Goal: Information Seeking & Learning: Compare options

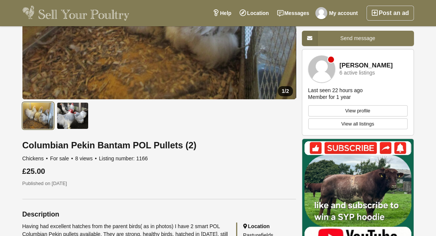
scroll to position [150, 0]
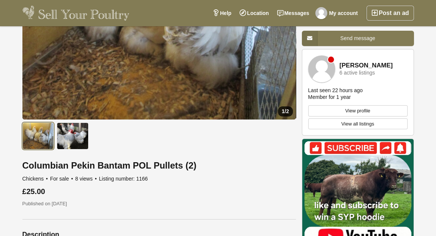
click at [339, 122] on link "View all listings" at bounding box center [357, 123] width 99 height 11
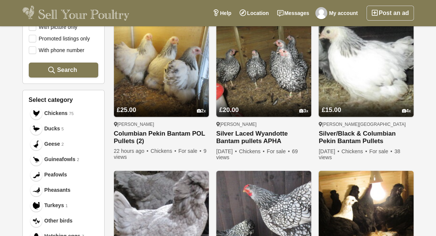
scroll to position [187, 0]
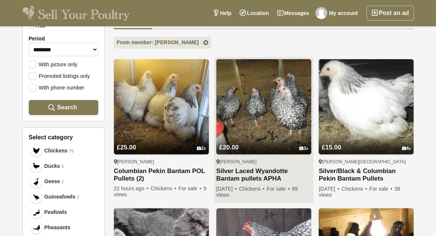
click at [261, 125] on img at bounding box center [263, 106] width 95 height 95
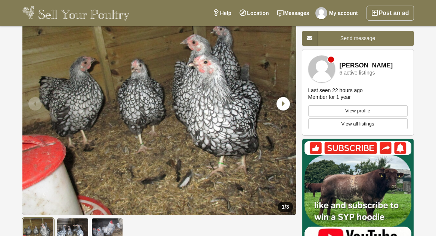
scroll to position [37, 0]
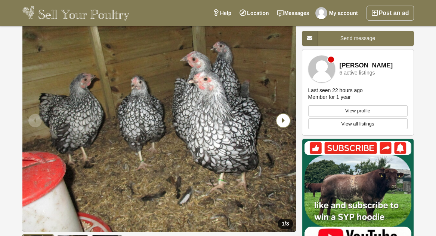
click at [282, 119] on icon "Next slide" at bounding box center [283, 120] width 13 height 13
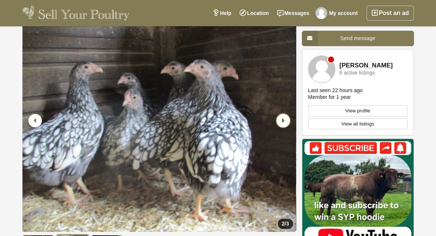
click at [281, 119] on icon "Next slide" at bounding box center [283, 120] width 13 height 13
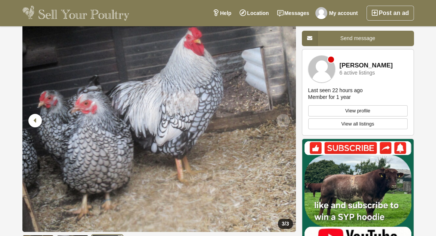
click at [341, 123] on link "View all listings" at bounding box center [357, 123] width 99 height 11
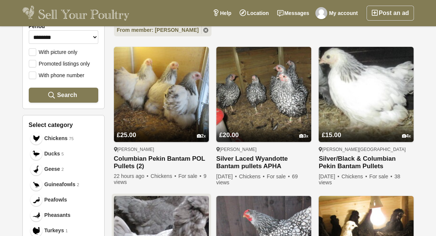
scroll to position [187, 0]
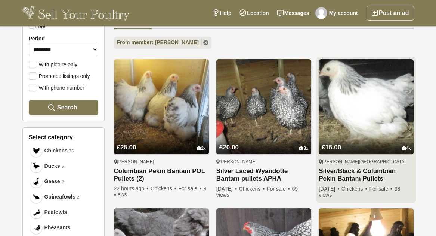
click at [360, 120] on img at bounding box center [366, 106] width 95 height 95
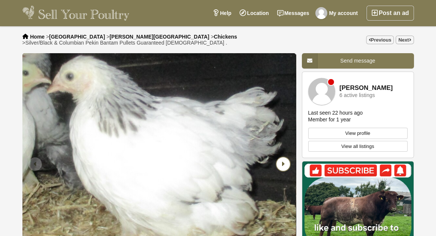
click at [283, 157] on icon "Next slide" at bounding box center [283, 163] width 13 height 13
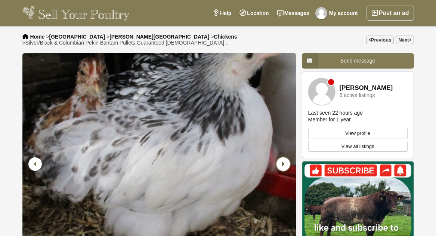
click at [283, 157] on icon "Next slide" at bounding box center [283, 163] width 13 height 13
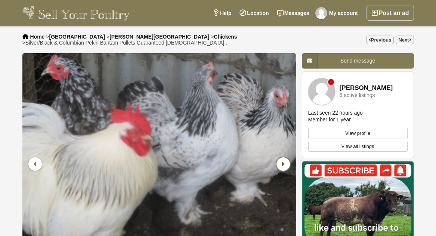
click at [283, 158] on icon "Next slide" at bounding box center [283, 163] width 13 height 13
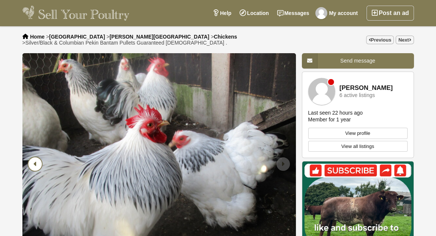
click at [35, 159] on icon "Previous slide" at bounding box center [34, 163] width 13 height 13
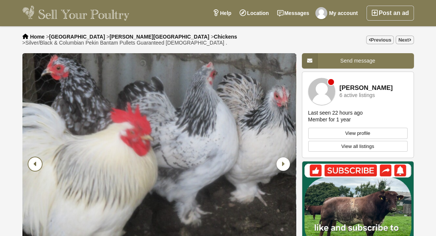
click at [35, 159] on icon "Previous slide" at bounding box center [34, 163] width 13 height 13
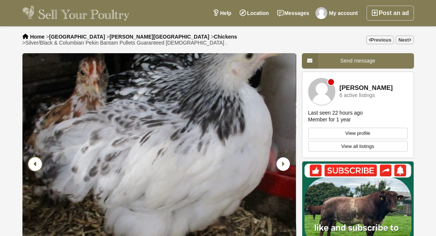
click at [35, 159] on icon "Previous slide" at bounding box center [34, 163] width 13 height 13
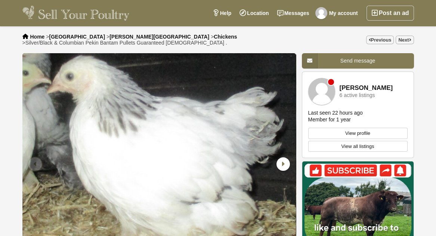
click at [35, 159] on icon "Previous slide" at bounding box center [34, 163] width 13 height 13
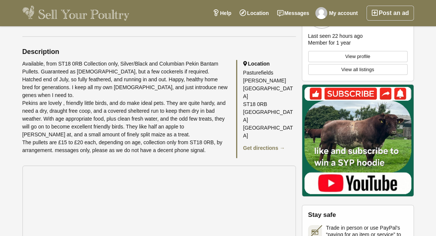
scroll to position [336, 0]
